Goal: Information Seeking & Learning: Learn about a topic

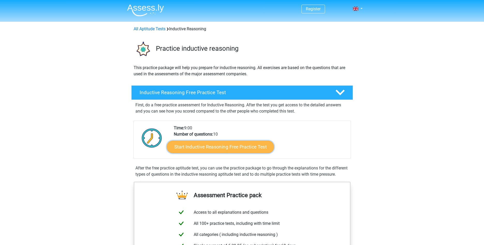
click at [226, 147] on link "Start Inductive Reasoning Free Practice Test" at bounding box center [220, 147] width 107 height 12
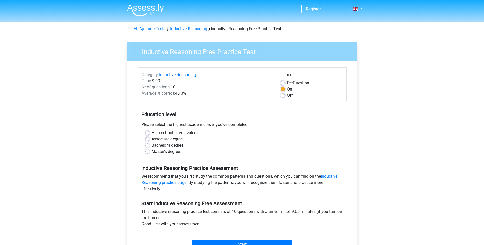
click at [166, 151] on label "Master's degree" at bounding box center [165, 152] width 28 height 6
click at [149, 151] on input "Master's degree" at bounding box center [147, 151] width 4 height 5
radio input "true"
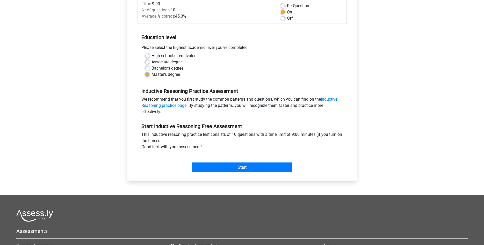
scroll to position [85, 0]
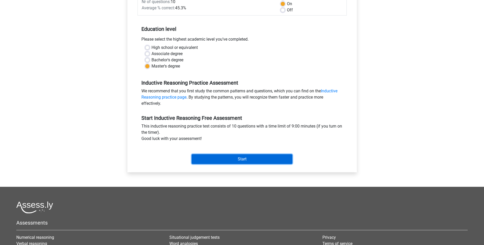
click at [222, 157] on input "Start" at bounding box center [242, 159] width 101 height 10
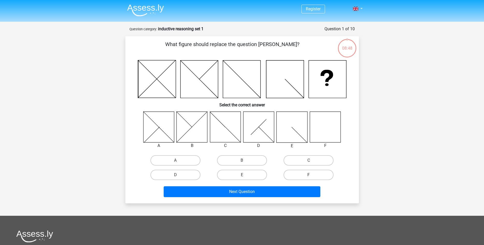
click at [296, 177] on label "F" at bounding box center [308, 175] width 50 height 10
click at [309, 177] on input "F" at bounding box center [310, 176] width 3 height 3
radio input "true"
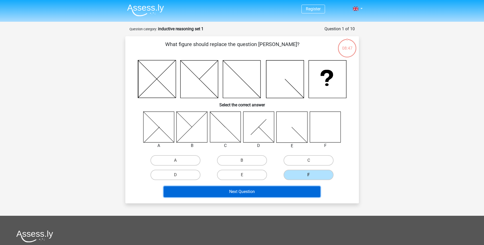
click at [288, 191] on button "Next Question" at bounding box center [242, 191] width 157 height 11
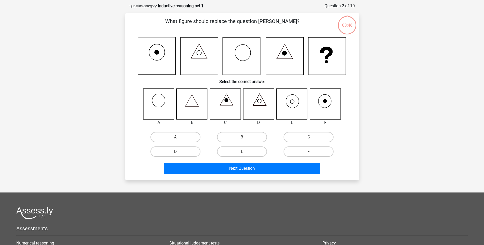
scroll to position [26, 0]
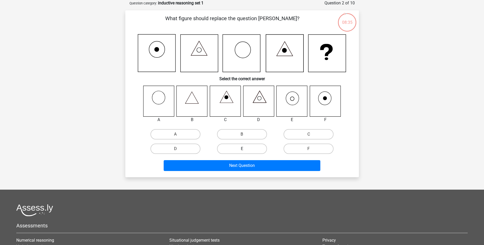
click at [244, 148] on label "E" at bounding box center [242, 149] width 50 height 10
click at [244, 149] on input "E" at bounding box center [243, 150] width 3 height 3
radio input "true"
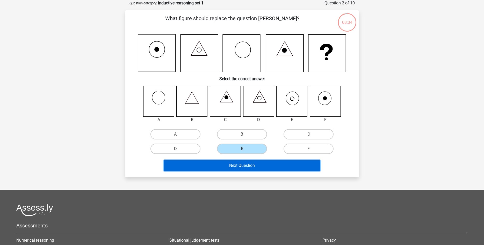
click at [248, 163] on button "Next Question" at bounding box center [242, 165] width 157 height 11
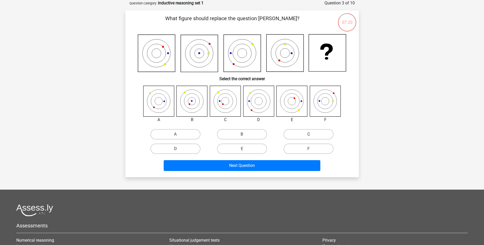
click at [299, 136] on label "C" at bounding box center [308, 134] width 50 height 10
click at [309, 136] on input "C" at bounding box center [310, 135] width 3 height 3
radio input "true"
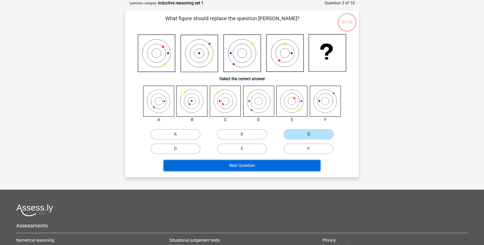
click at [282, 167] on button "Next Question" at bounding box center [242, 165] width 157 height 11
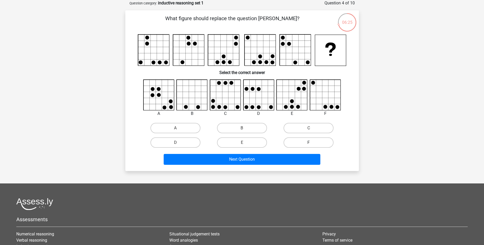
click at [305, 141] on label "F" at bounding box center [308, 142] width 50 height 10
click at [309, 143] on input "F" at bounding box center [310, 144] width 3 height 3
radio input "true"
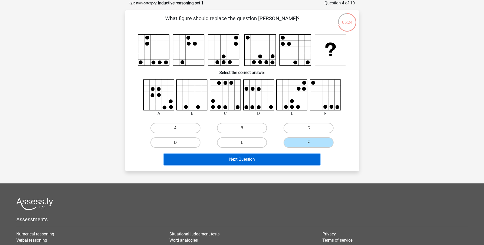
click at [296, 158] on button "Next Question" at bounding box center [242, 159] width 157 height 11
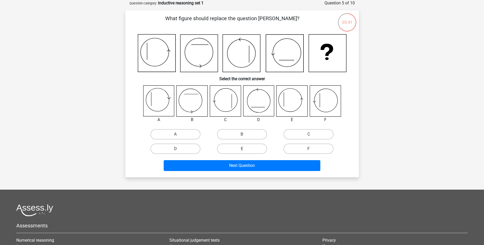
click at [259, 146] on label "E" at bounding box center [242, 149] width 50 height 10
click at [245, 149] on input "E" at bounding box center [243, 150] width 3 height 3
radio input "true"
click at [271, 171] on div "Next Question" at bounding box center [242, 166] width 200 height 13
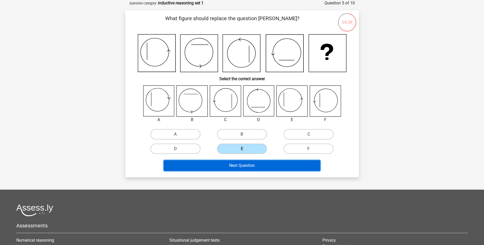
click at [270, 169] on button "Next Question" at bounding box center [242, 165] width 157 height 11
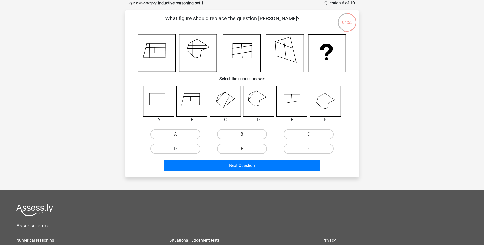
click at [183, 151] on label "D" at bounding box center [175, 149] width 50 height 10
click at [179, 151] on input "D" at bounding box center [176, 150] width 3 height 3
radio input "true"
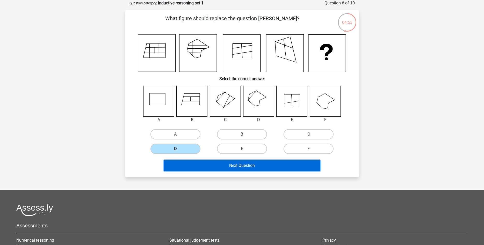
click at [208, 164] on button "Next Question" at bounding box center [242, 165] width 157 height 11
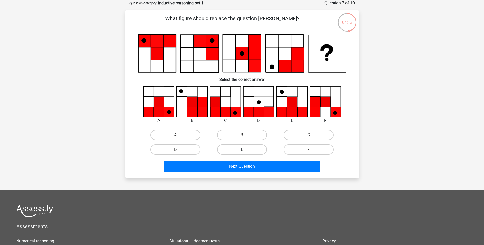
click at [257, 149] on label "E" at bounding box center [242, 149] width 50 height 10
click at [245, 150] on input "E" at bounding box center [243, 151] width 3 height 3
radio input "true"
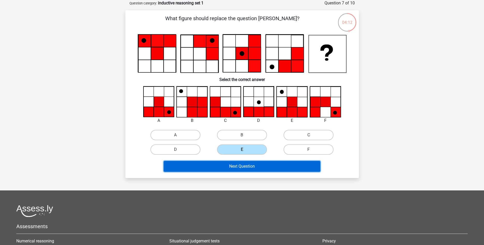
click at [259, 166] on button "Next Question" at bounding box center [242, 166] width 157 height 11
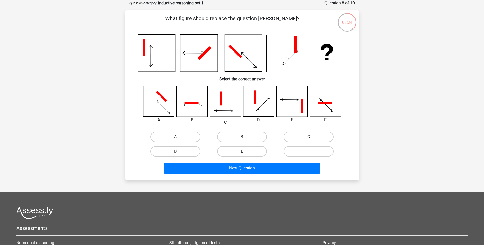
click at [303, 139] on label "C" at bounding box center [308, 137] width 50 height 10
click at [309, 139] on input "C" at bounding box center [310, 138] width 3 height 3
radio input "true"
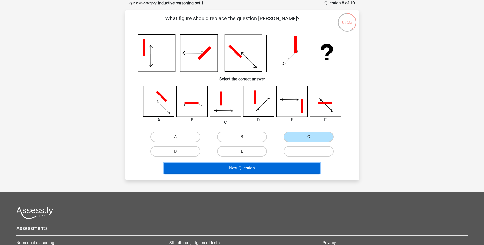
click at [298, 171] on button "Next Question" at bounding box center [242, 168] width 157 height 11
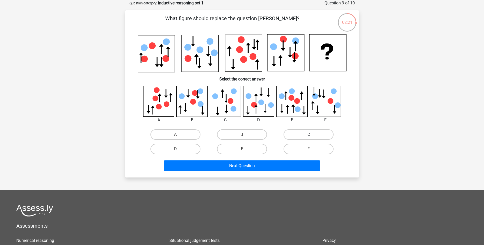
click at [293, 132] on label "C" at bounding box center [308, 134] width 50 height 10
click at [309, 135] on input "C" at bounding box center [310, 136] width 3 height 3
radio input "true"
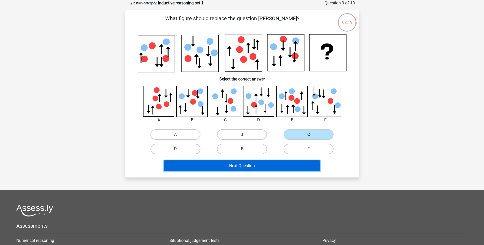
click at [290, 164] on button "Next Question" at bounding box center [242, 166] width 157 height 11
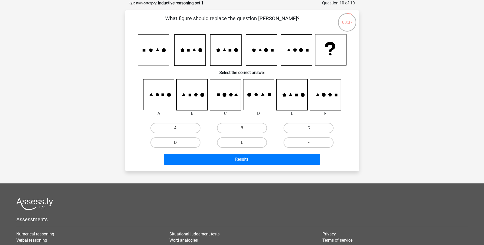
click at [305, 125] on label "C" at bounding box center [308, 128] width 50 height 10
click at [309, 128] on input "C" at bounding box center [310, 129] width 3 height 3
radio input "true"
click at [317, 144] on label "F" at bounding box center [308, 142] width 50 height 10
click at [312, 144] on input "F" at bounding box center [310, 144] width 3 height 3
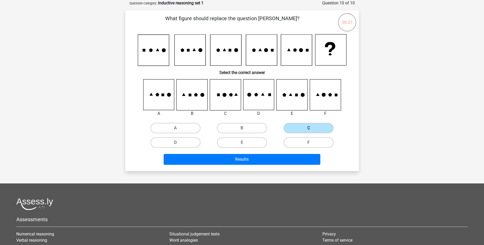
radio input "true"
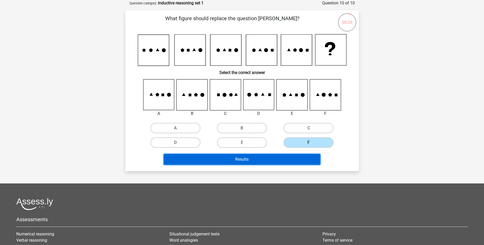
click at [308, 164] on button "Results" at bounding box center [242, 159] width 157 height 11
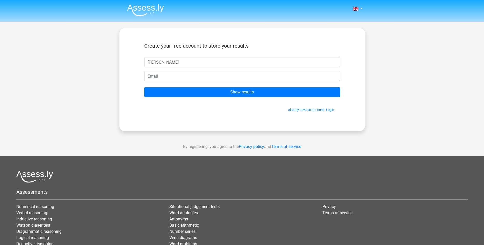
type input "Anthony"
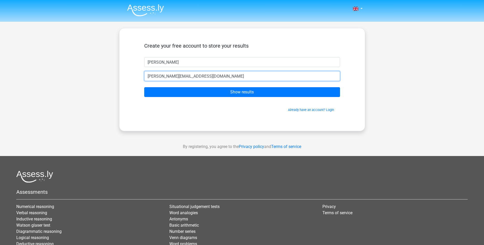
type input "anthony.avlijas@gmail.com"
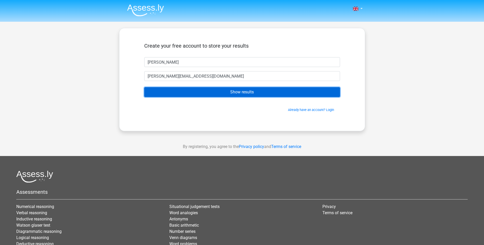
click at [144, 87] on input "Show results" at bounding box center [242, 92] width 196 height 10
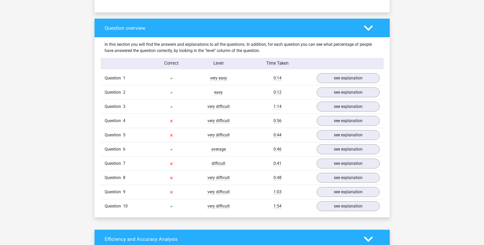
scroll to position [377, 0]
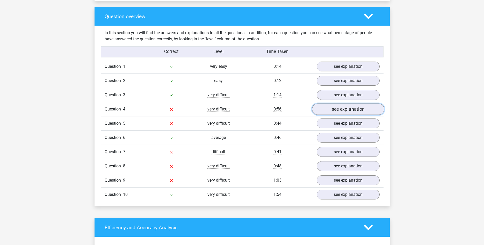
click at [346, 111] on link "see explanation" at bounding box center [348, 109] width 72 height 11
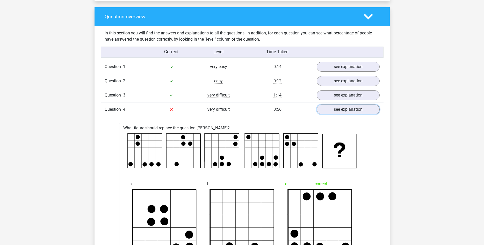
scroll to position [329, 0]
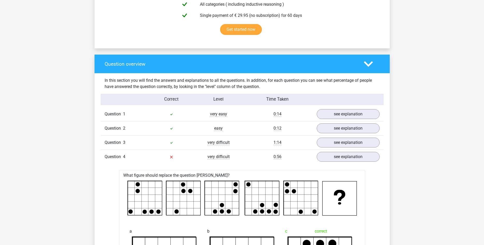
click at [371, 64] on polygon at bounding box center [368, 64] width 9 height 6
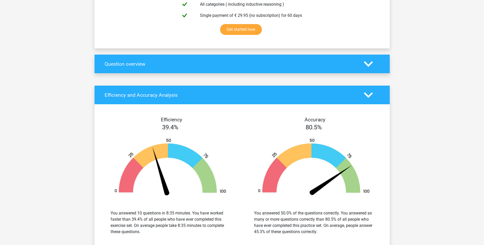
click at [370, 62] on icon at bounding box center [368, 64] width 9 height 9
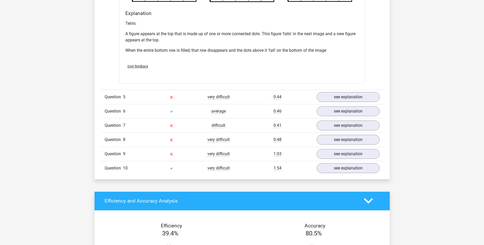
scroll to position [734, 0]
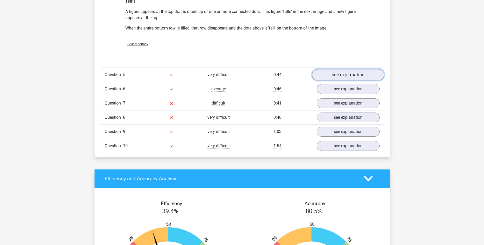
click at [355, 74] on link "see explanation" at bounding box center [348, 74] width 72 height 11
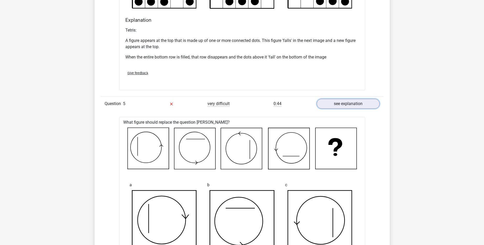
scroll to position [705, 0]
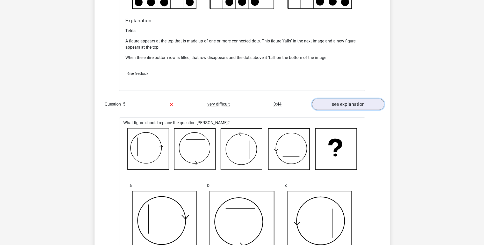
click at [363, 103] on link "see explanation" at bounding box center [348, 104] width 72 height 11
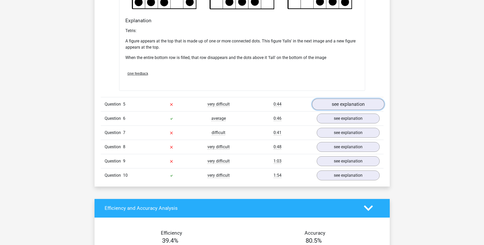
click at [366, 105] on link "see explanation" at bounding box center [348, 104] width 72 height 11
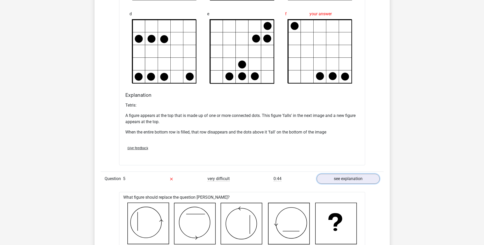
scroll to position [618, 0]
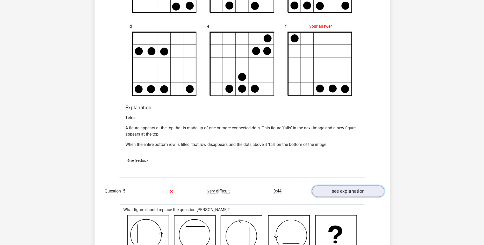
click at [348, 191] on link "see explanation" at bounding box center [348, 191] width 72 height 11
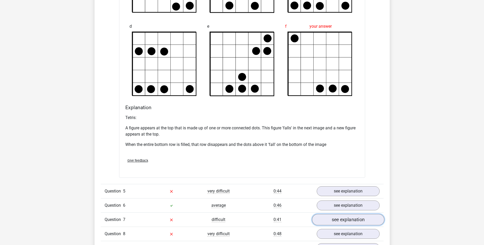
click at [348, 216] on link "see explanation" at bounding box center [348, 219] width 72 height 11
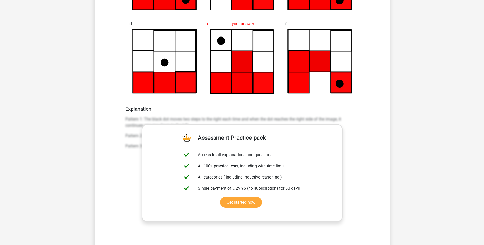
scroll to position [979, 0]
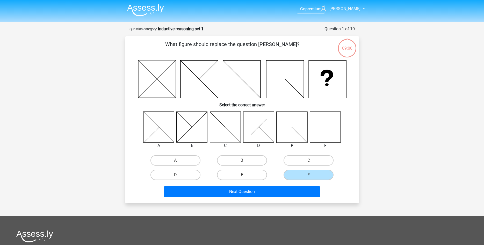
scroll to position [26, 0]
